Goal: Task Accomplishment & Management: Manage account settings

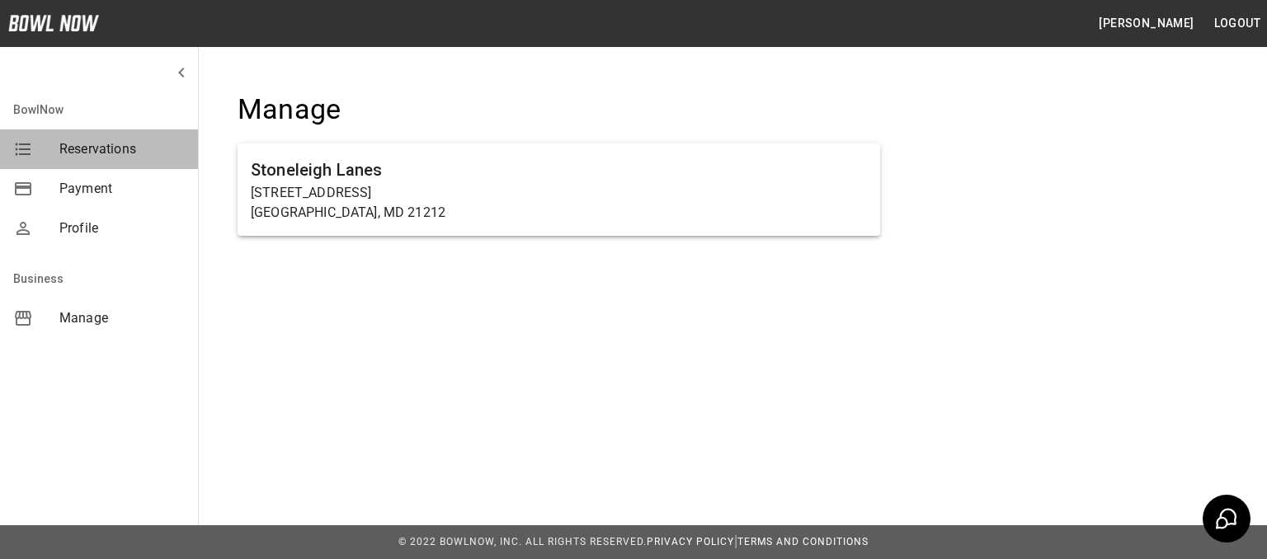
click at [149, 149] on span "Reservations" at bounding box center [121, 149] width 125 height 20
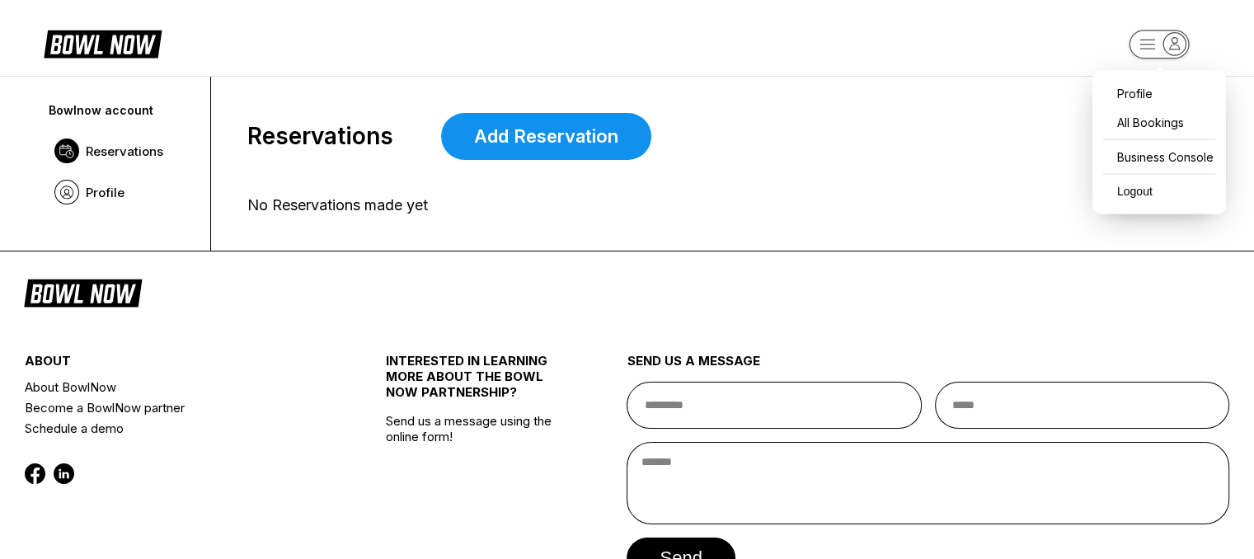
click at [1142, 39] on rect "button" at bounding box center [1159, 44] width 60 height 29
click at [1141, 122] on div "All Bookings" at bounding box center [1159, 122] width 117 height 29
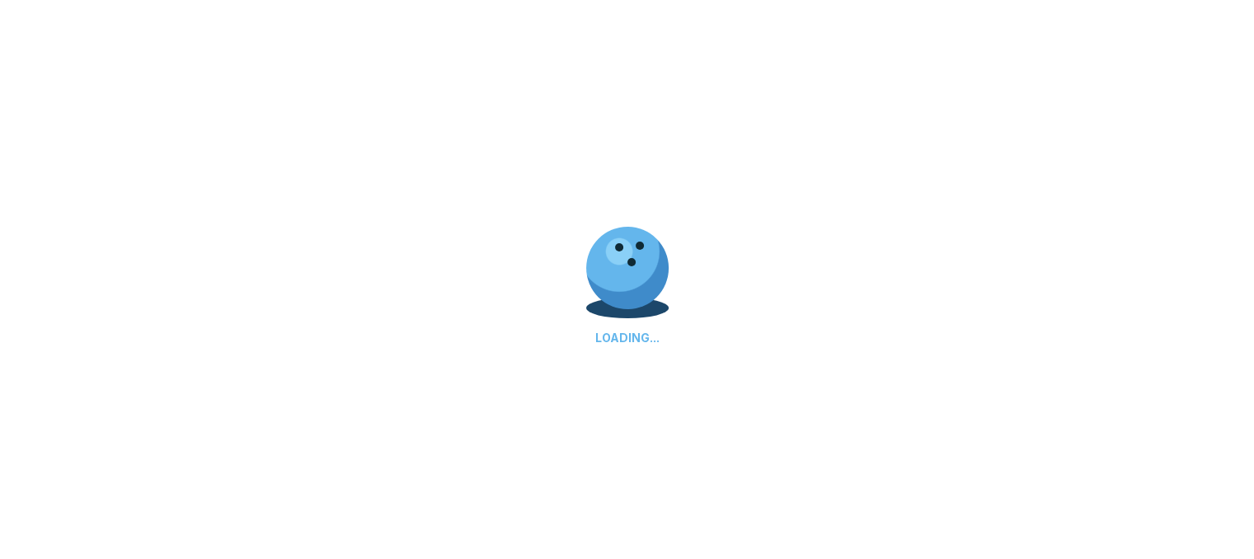
click at [658, 298] on div at bounding box center [619, 251] width 165 height 165
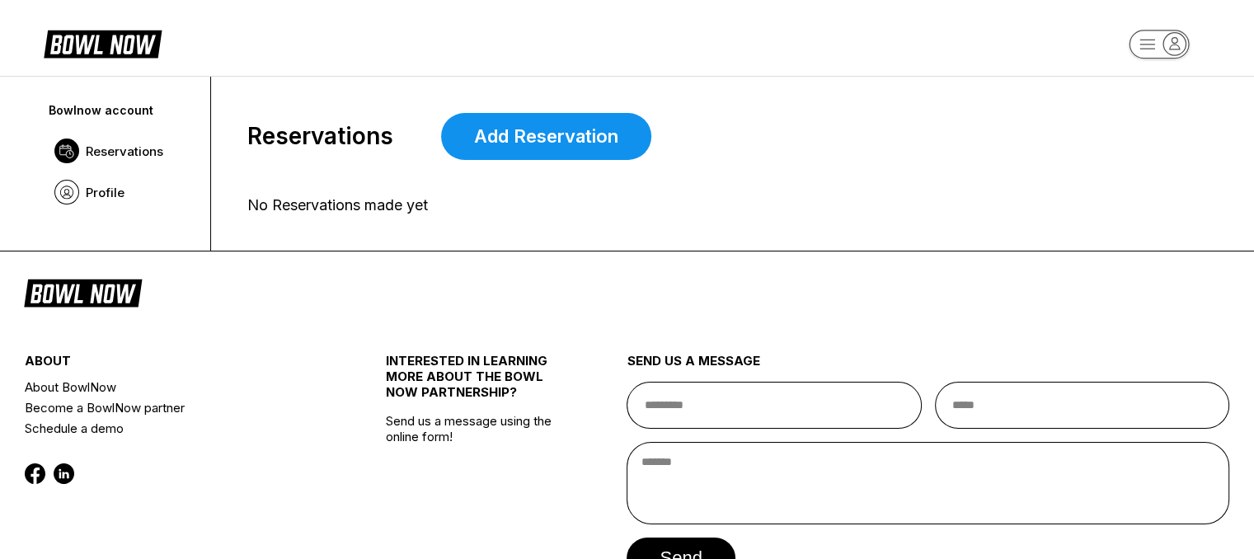
click at [1153, 50] on rect "button" at bounding box center [1159, 44] width 60 height 29
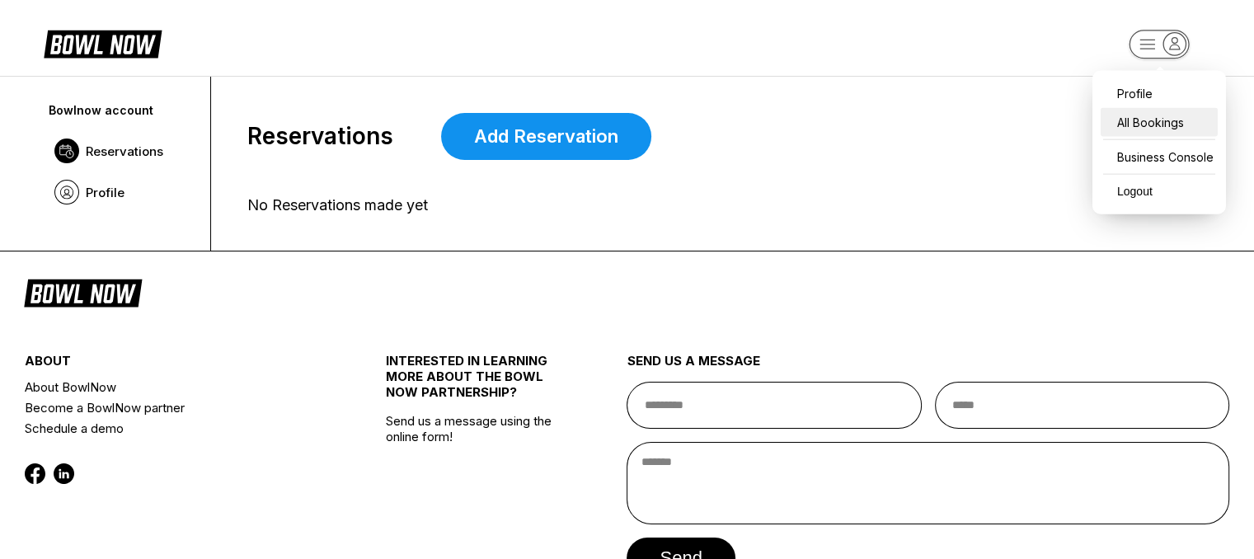
click at [1151, 136] on div "All Bookings" at bounding box center [1159, 122] width 117 height 29
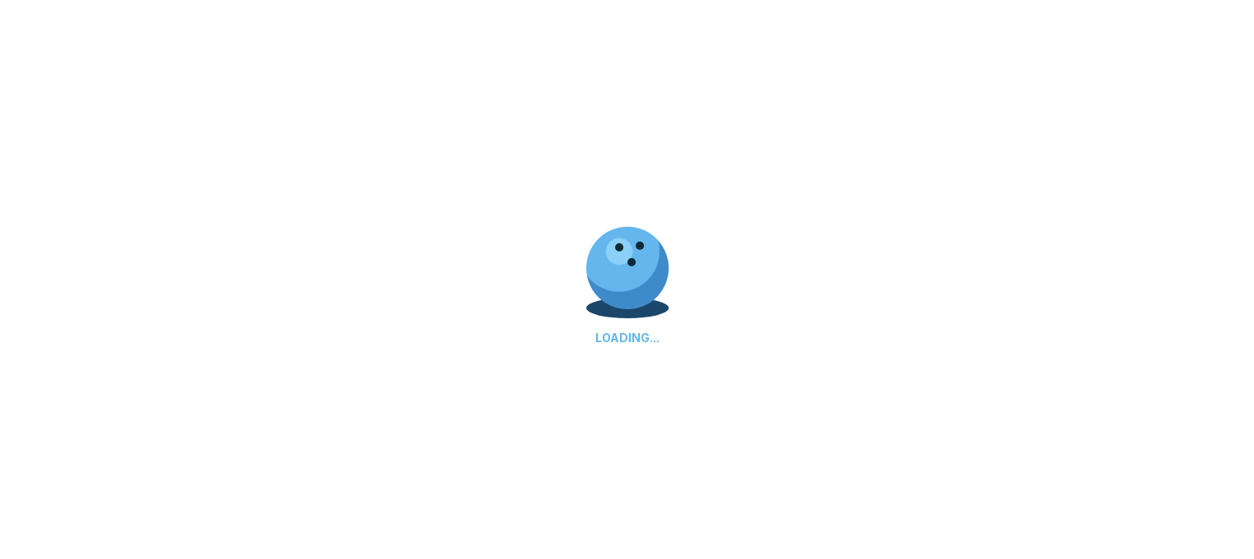
click at [924, 206] on div "LOADING..." at bounding box center [627, 279] width 1254 height 559
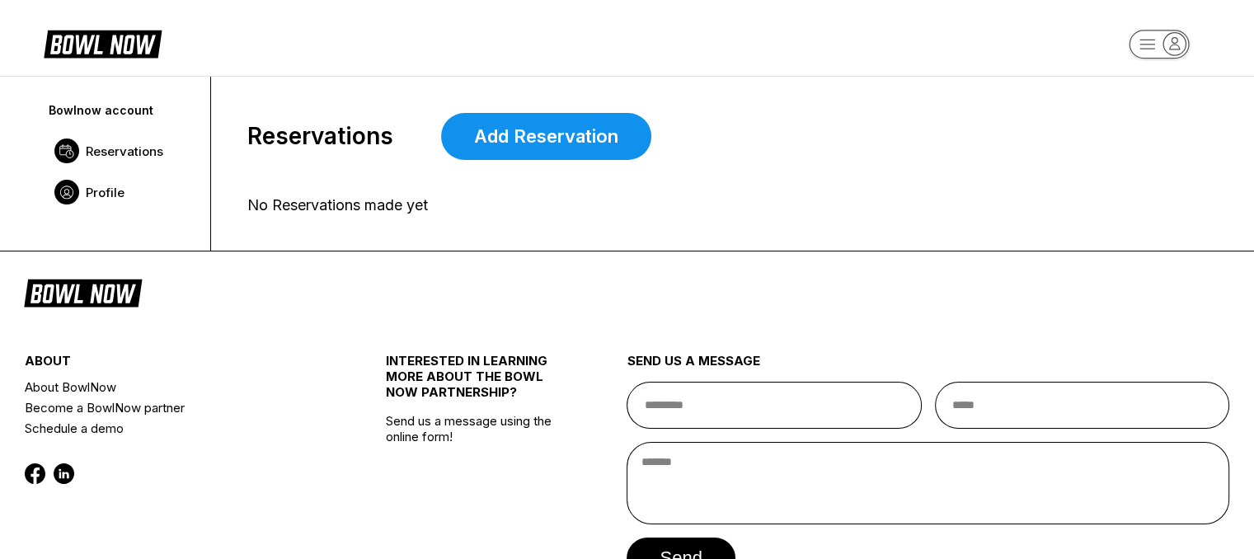
click at [145, 189] on link "Profile" at bounding box center [121, 192] width 151 height 41
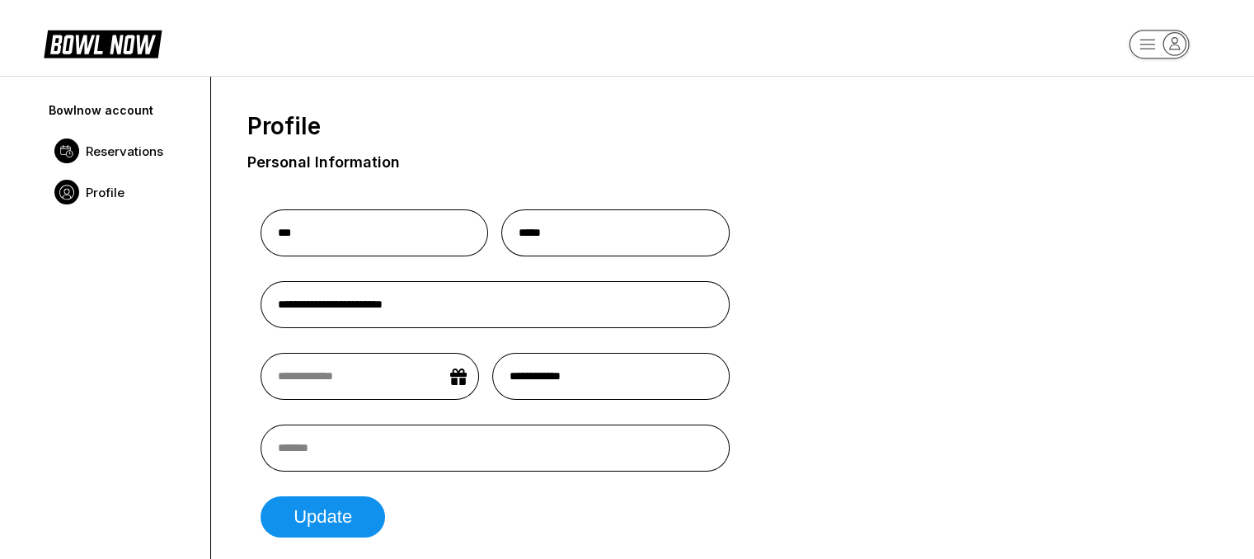
click at [128, 150] on span "Reservations" at bounding box center [125, 151] width 78 height 16
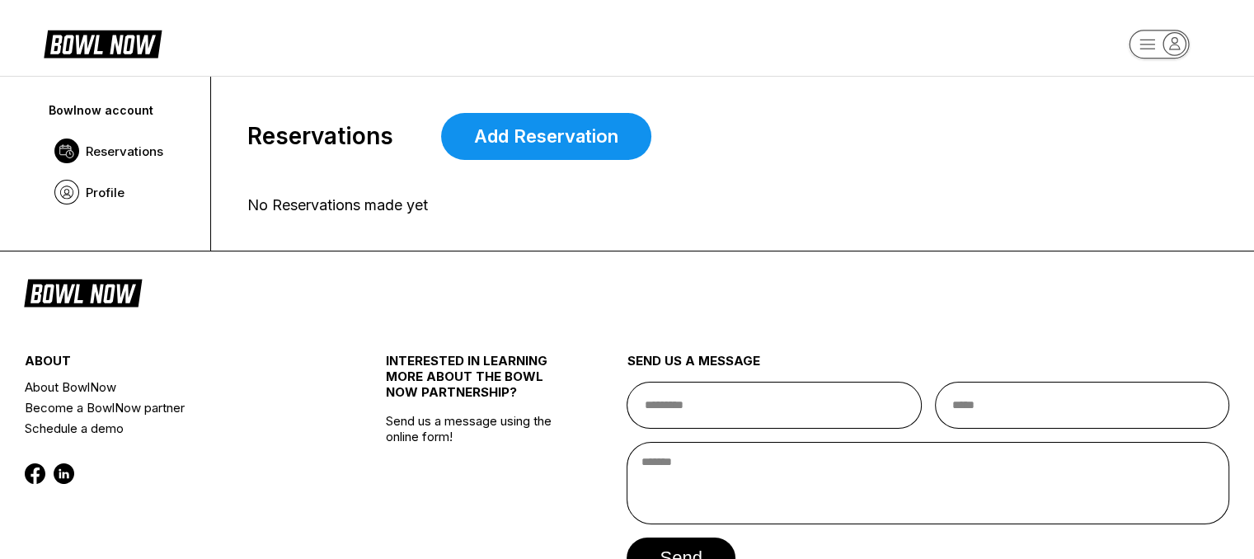
click at [115, 48] on icon at bounding box center [103, 42] width 118 height 31
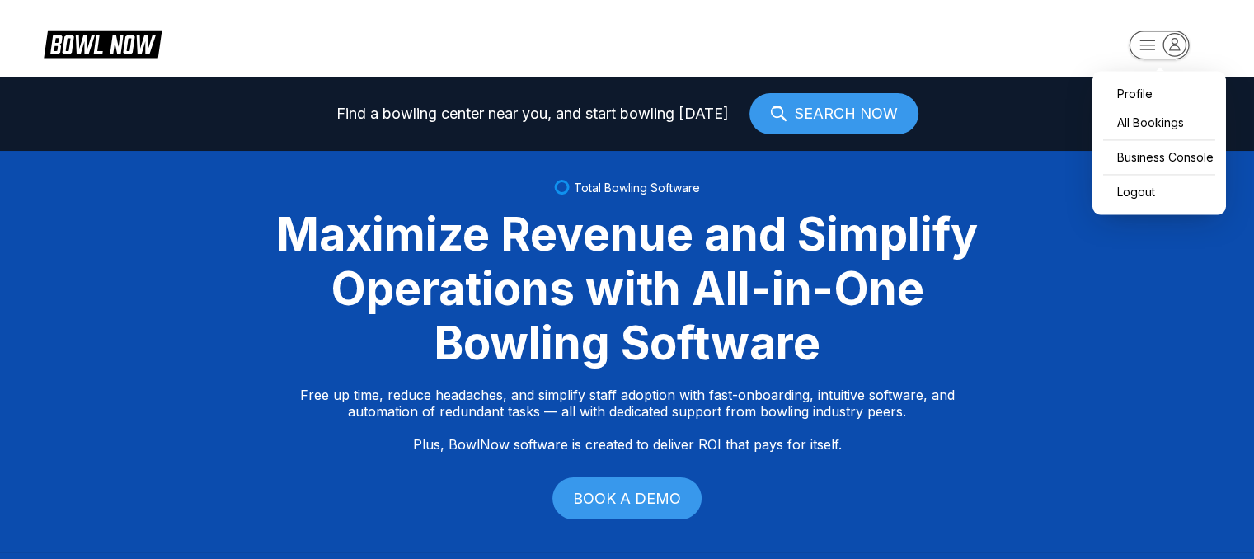
click at [1137, 47] on rect "button" at bounding box center [1159, 45] width 60 height 29
click at [1143, 134] on div "All Bookings" at bounding box center [1159, 122] width 117 height 29
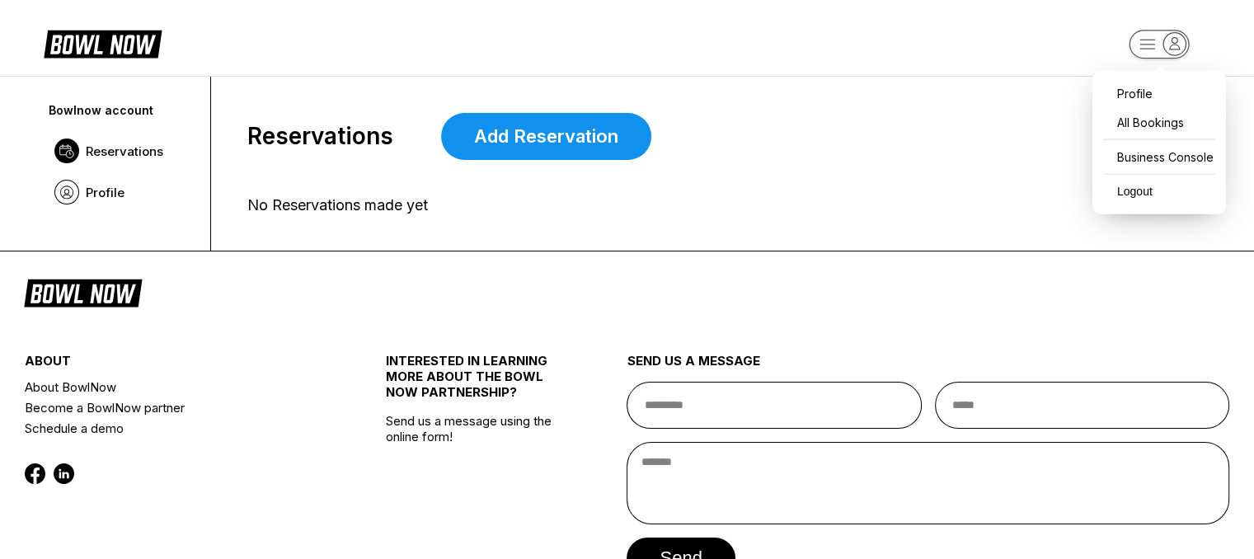
click at [1131, 44] on rect "button" at bounding box center [1159, 44] width 60 height 29
click at [993, 151] on div "Reservations Add Reservation" at bounding box center [716, 136] width 938 height 47
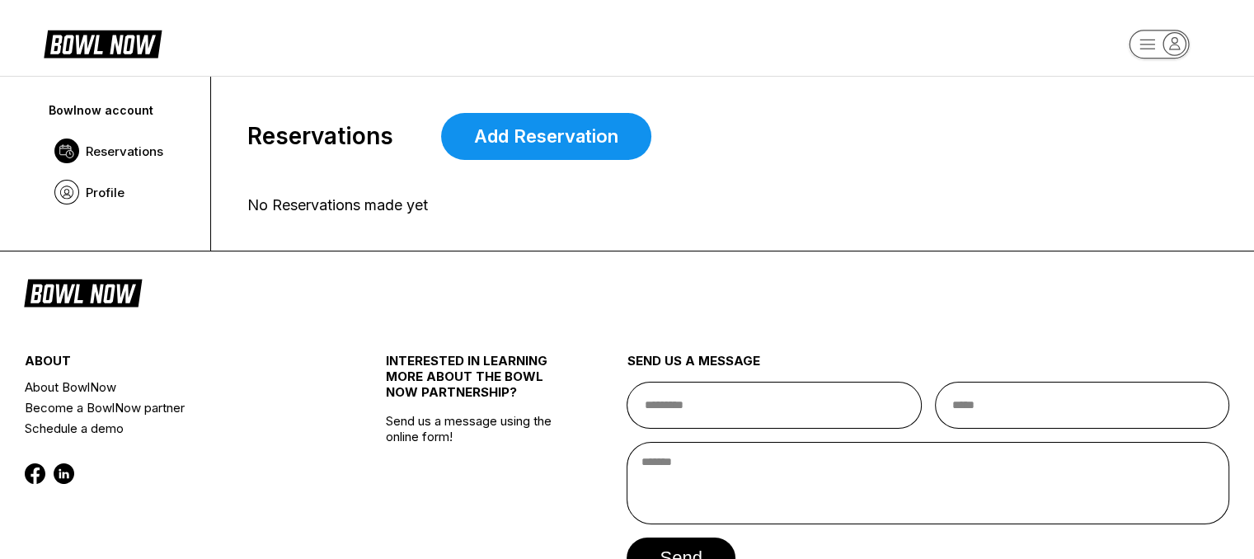
click at [135, 144] on span "Reservations" at bounding box center [125, 151] width 78 height 16
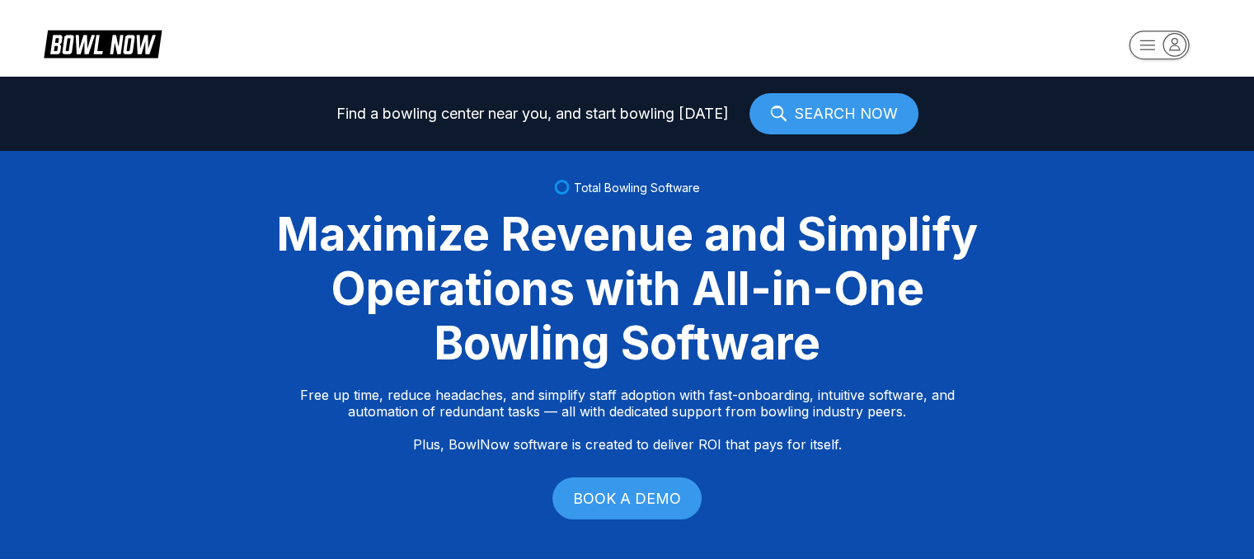
click at [1150, 47] on rect "button" at bounding box center [1159, 45] width 60 height 29
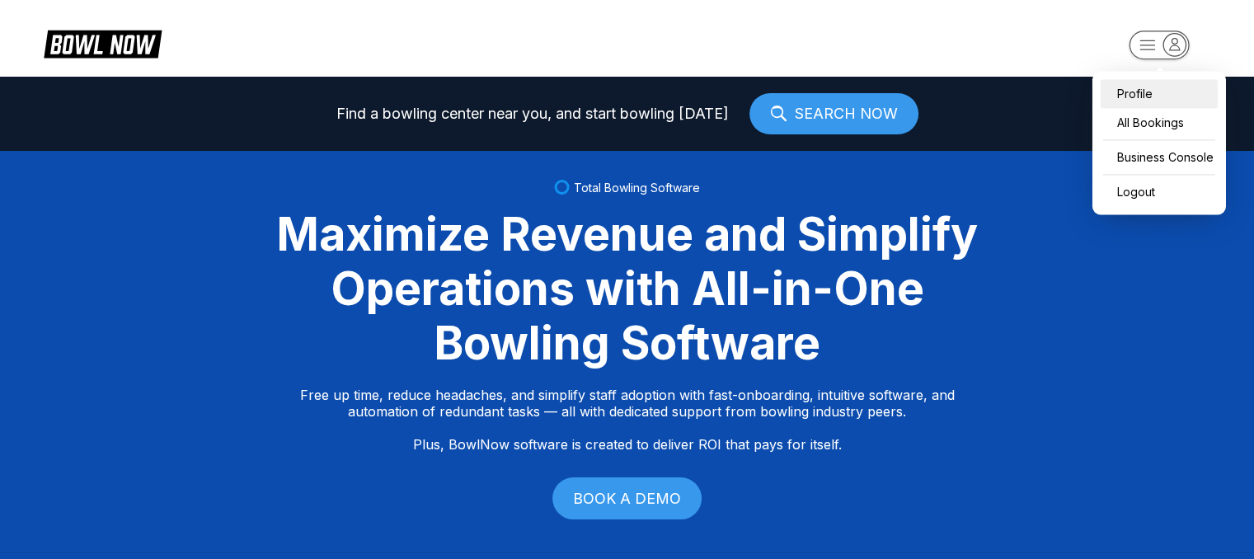
click at [1141, 90] on div "Profile" at bounding box center [1159, 93] width 117 height 29
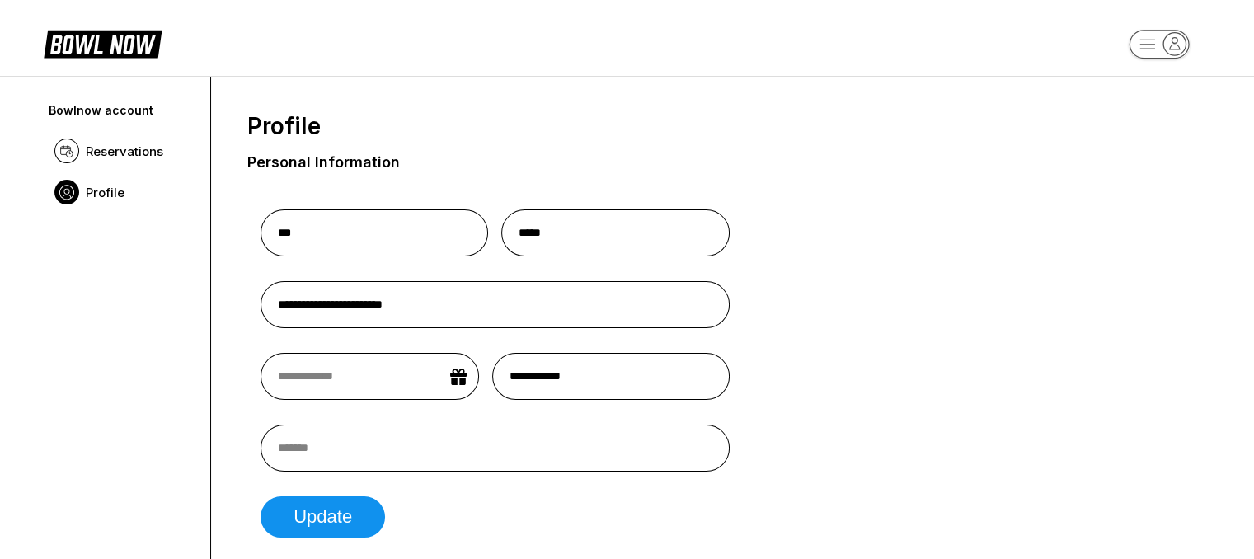
click at [91, 186] on span "Profile" at bounding box center [105, 193] width 39 height 16
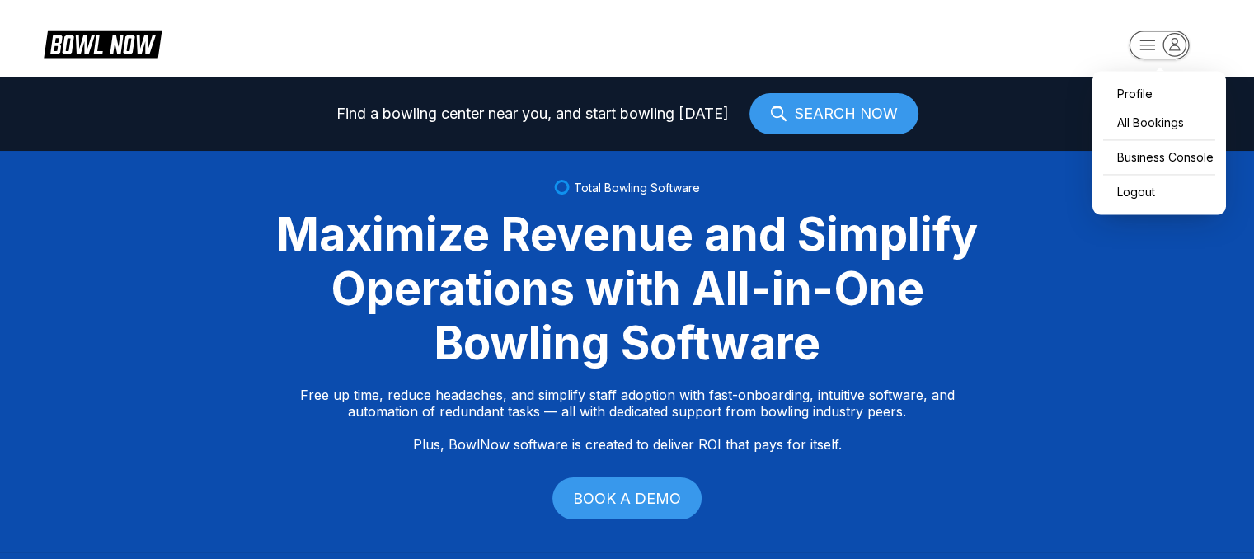
click at [1155, 49] on rect "button" at bounding box center [1159, 45] width 60 height 29
click at [1130, 96] on div "Profile" at bounding box center [1159, 93] width 117 height 29
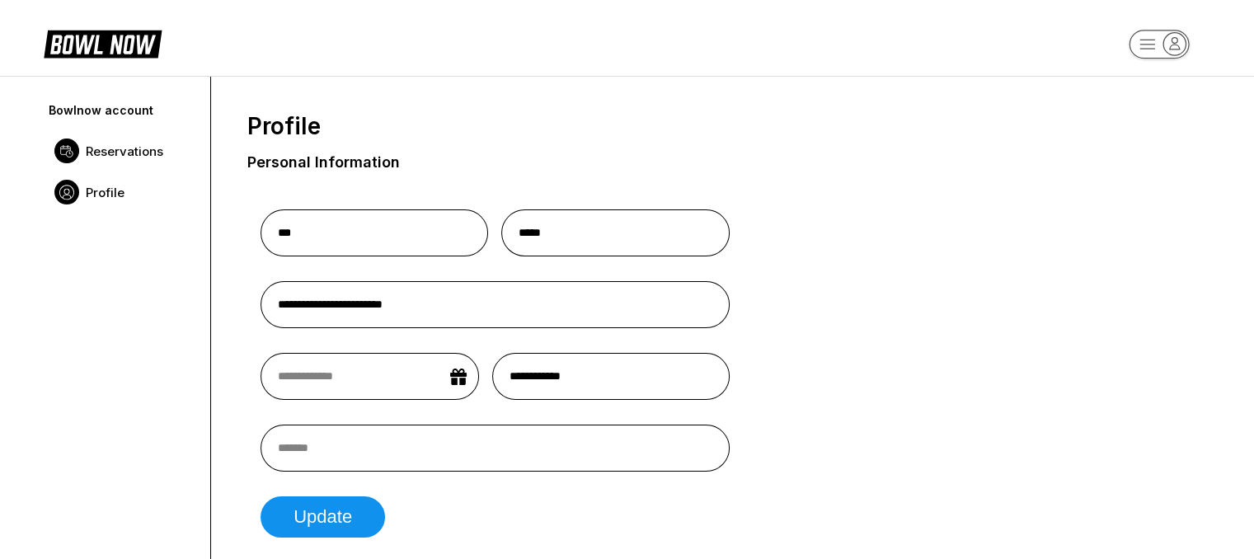
click at [150, 141] on link "Reservations" at bounding box center [121, 150] width 151 height 41
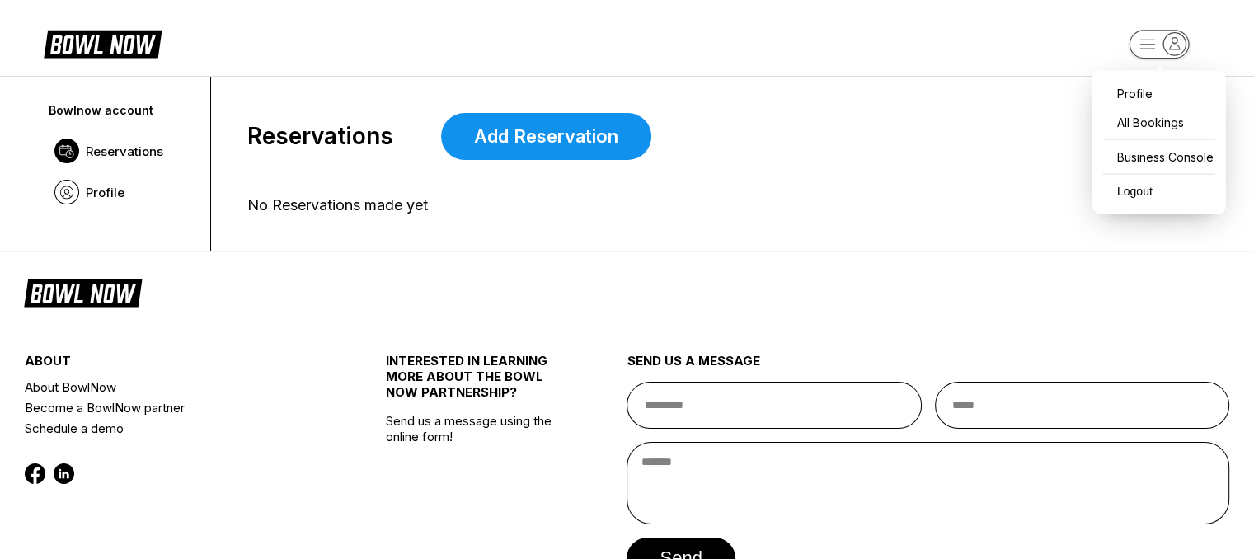
click at [1136, 40] on rect "button" at bounding box center [1159, 44] width 60 height 29
click at [1116, 162] on div "Business Console" at bounding box center [1159, 157] width 117 height 29
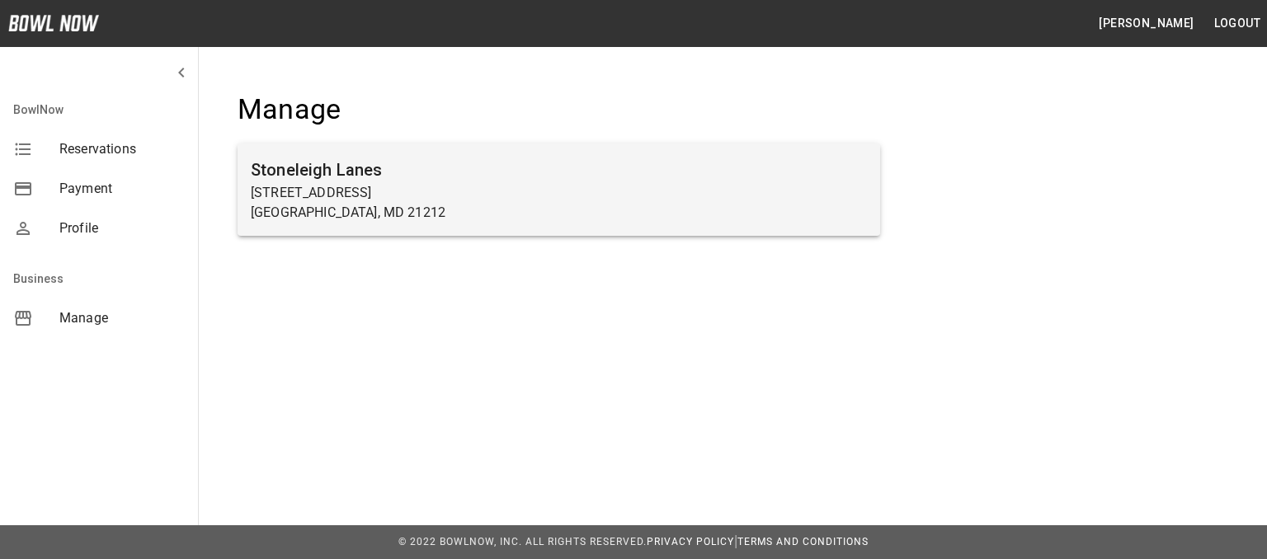
click at [386, 166] on h6 "Stoneleigh Lanes" at bounding box center [559, 170] width 616 height 26
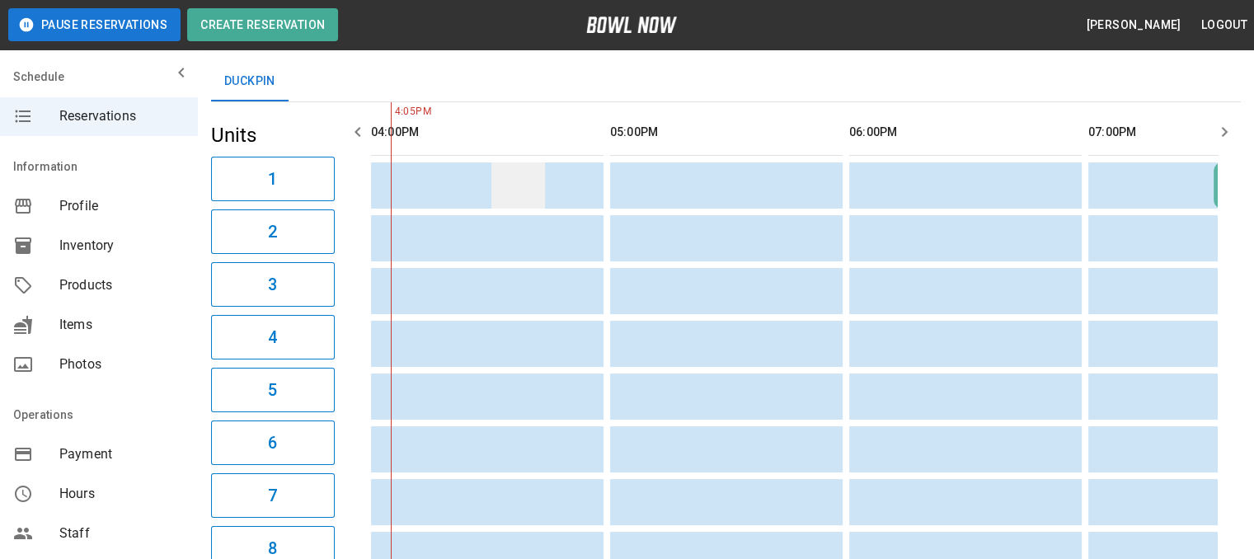
scroll to position [0, 237]
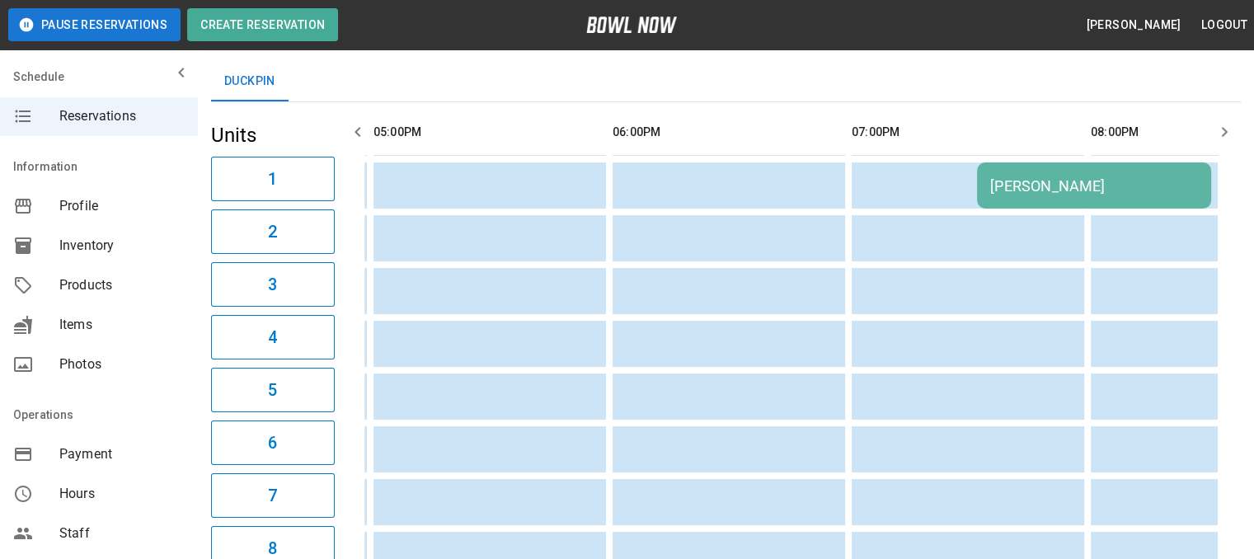
click at [998, 182] on div "[PERSON_NAME]" at bounding box center [1094, 185] width 208 height 17
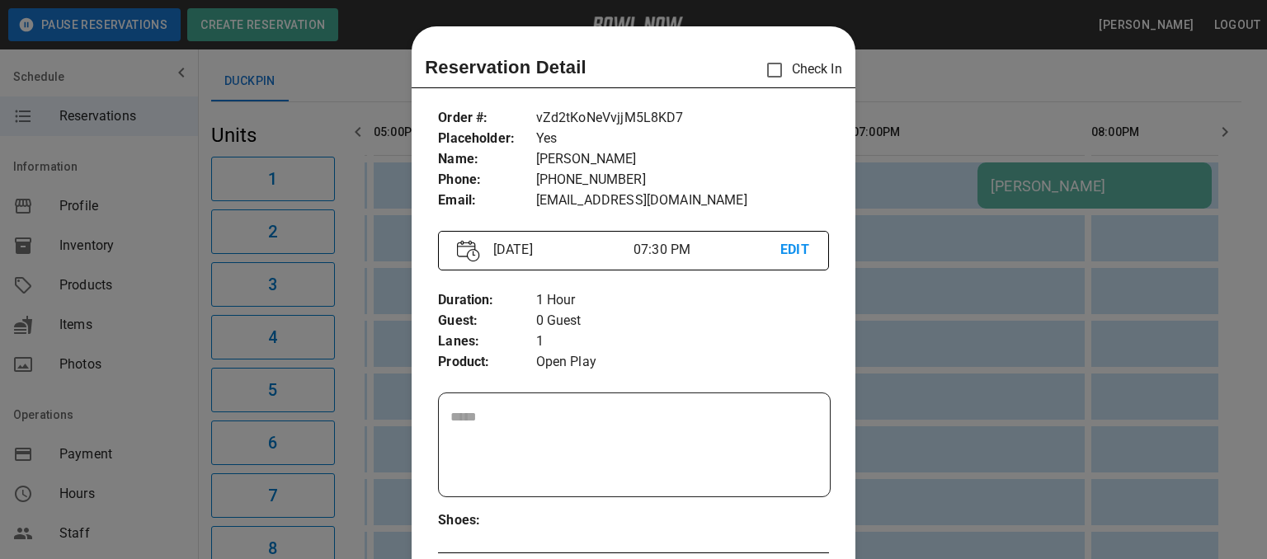
click at [962, 330] on div at bounding box center [633, 279] width 1267 height 559
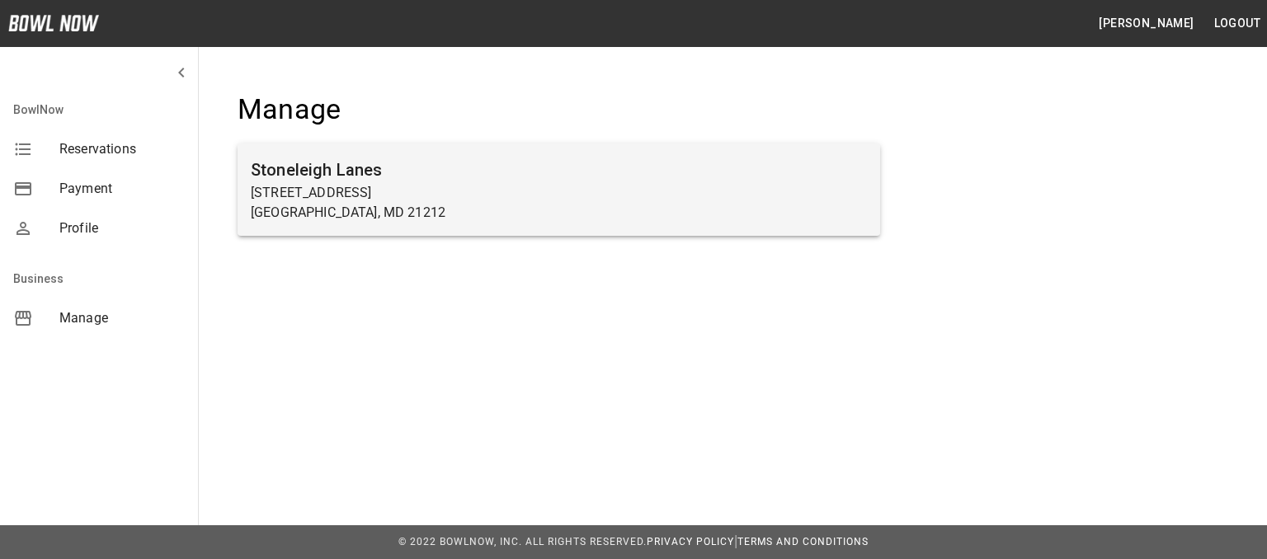
click at [482, 172] on h6 "Stoneleigh Lanes" at bounding box center [559, 170] width 616 height 26
